Goal: Task Accomplishment & Management: Complete application form

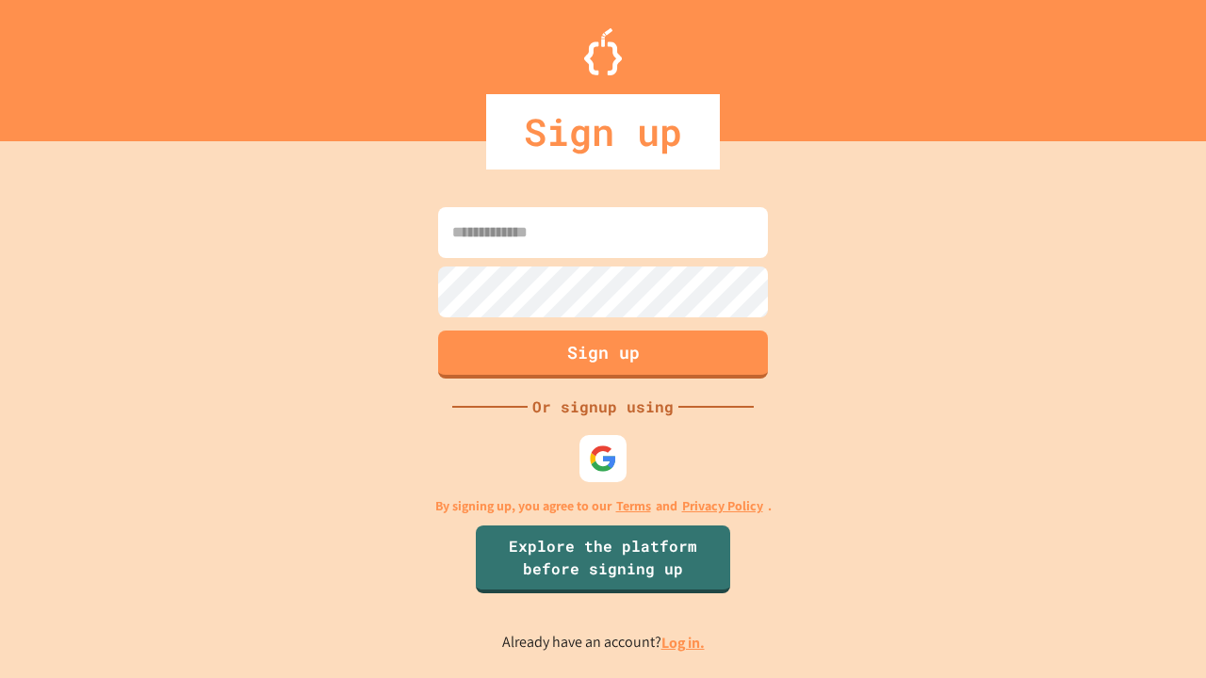
click at [684, 643] on link "Log in." at bounding box center [682, 643] width 43 height 20
